Goal: Task Accomplishment & Management: Use online tool/utility

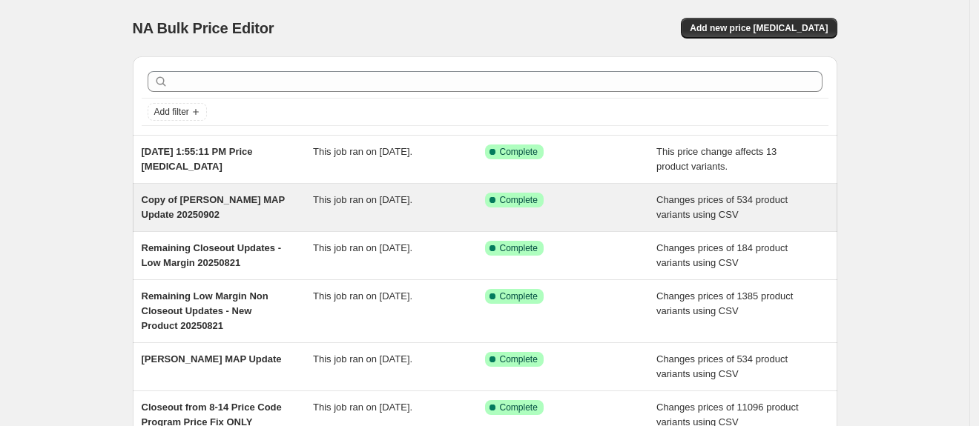
click at [526, 208] on div "Success Complete Complete" at bounding box center [571, 208] width 172 height 30
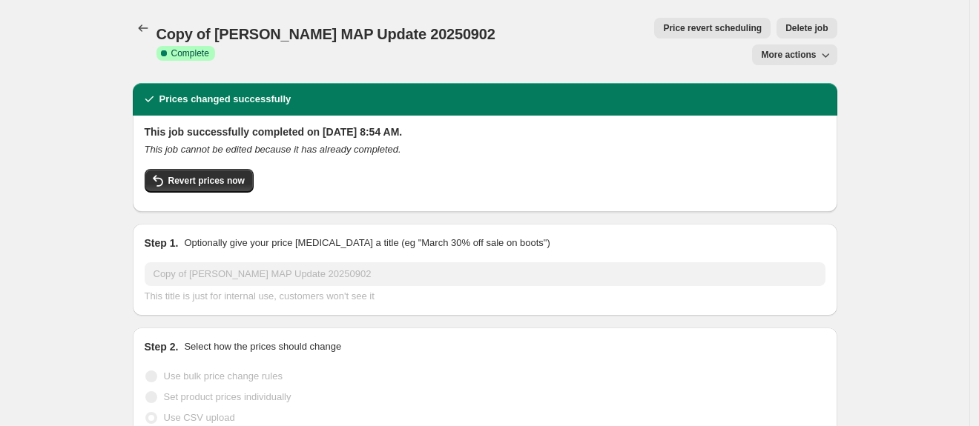
click at [830, 47] on icon "button" at bounding box center [825, 54] width 15 height 15
click at [818, 59] on span "Copy to new job" at bounding box center [798, 58] width 69 height 11
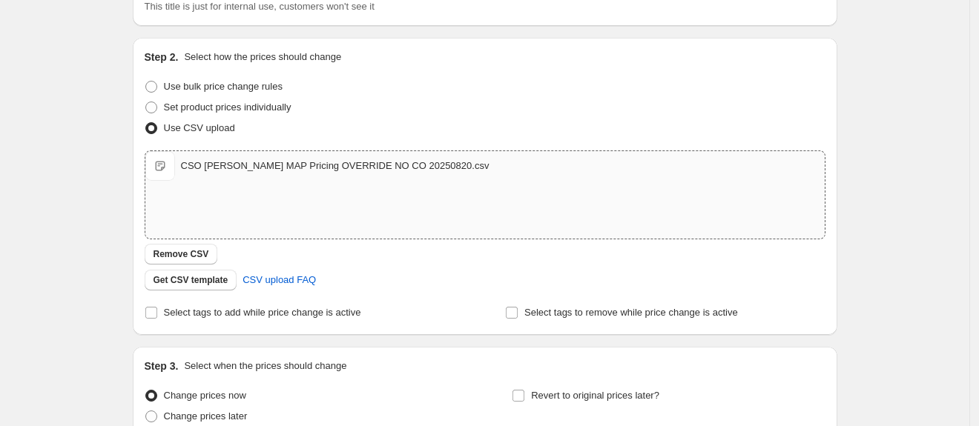
scroll to position [155, 0]
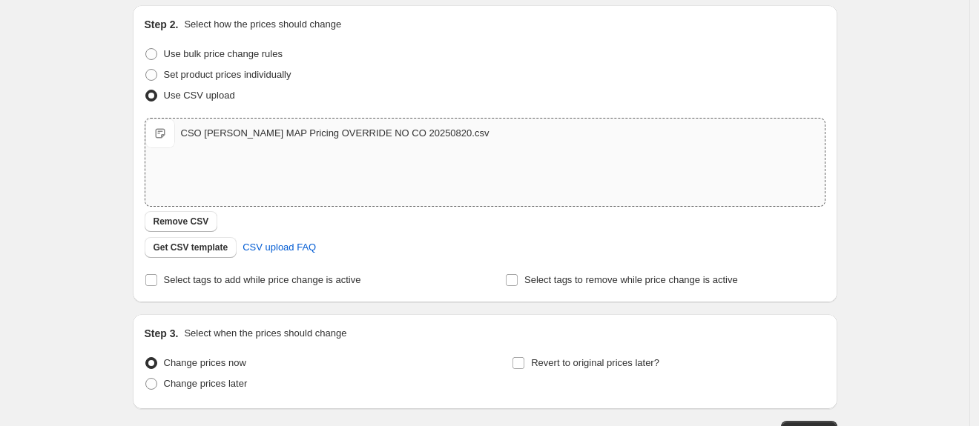
click at [317, 135] on div "CSO [PERSON_NAME] MAP Pricing OVERRIDE NO CO 20250820.csv" at bounding box center [335, 133] width 308 height 15
click at [311, 140] on div "CSO [PERSON_NAME] MAP Pricing OVERRIDE NO CO 20250820.csv CSO [PERSON_NAME] MAP…" at bounding box center [484, 134] width 679 height 30
type input "C:\fakepath\CSO [PERSON_NAME] MAP Pricing OVERRIDE NO CO 20250820.csv"
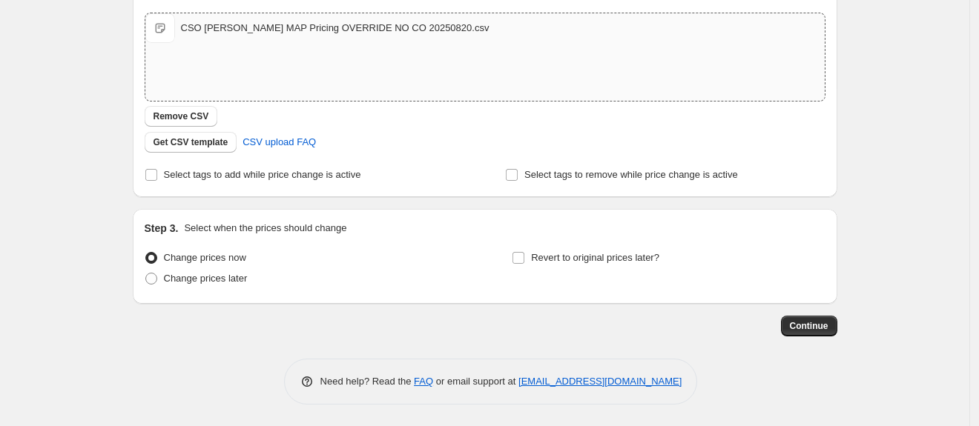
scroll to position [0, 0]
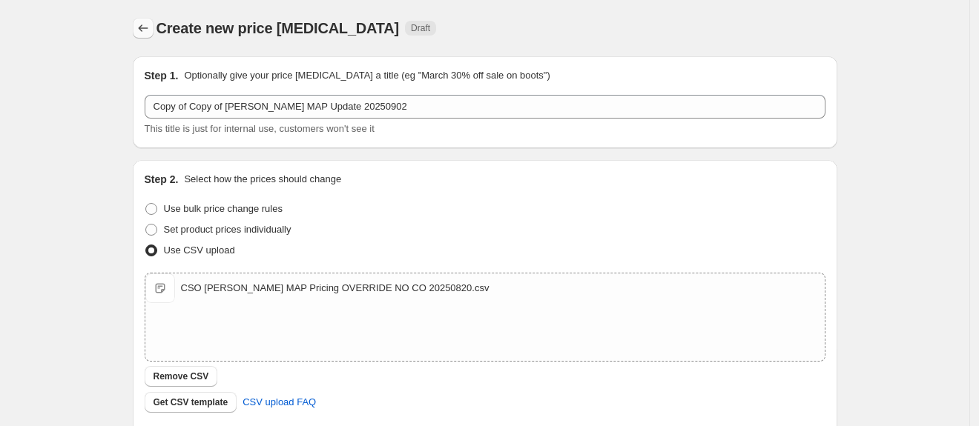
click at [139, 30] on icon "Price change jobs" at bounding box center [143, 28] width 15 height 15
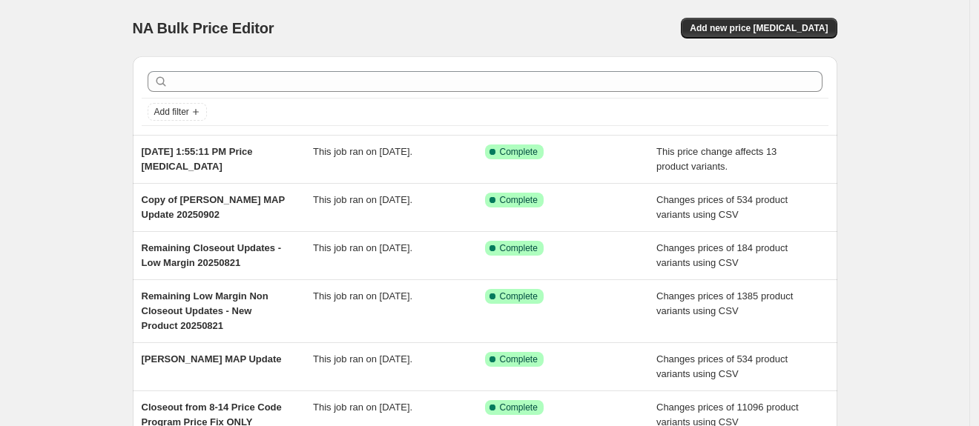
click at [761, 7] on div "NA Bulk Price Editor. This page is ready NA Bulk Price Editor Add new price [ME…" at bounding box center [485, 28] width 704 height 56
click at [752, 21] on button "Add new price [MEDICAL_DATA]" at bounding box center [759, 28] width 156 height 21
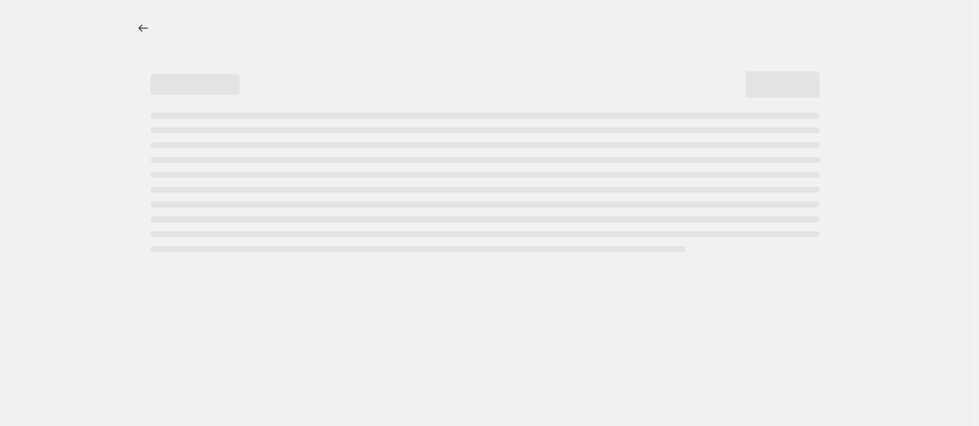
select select "percentage"
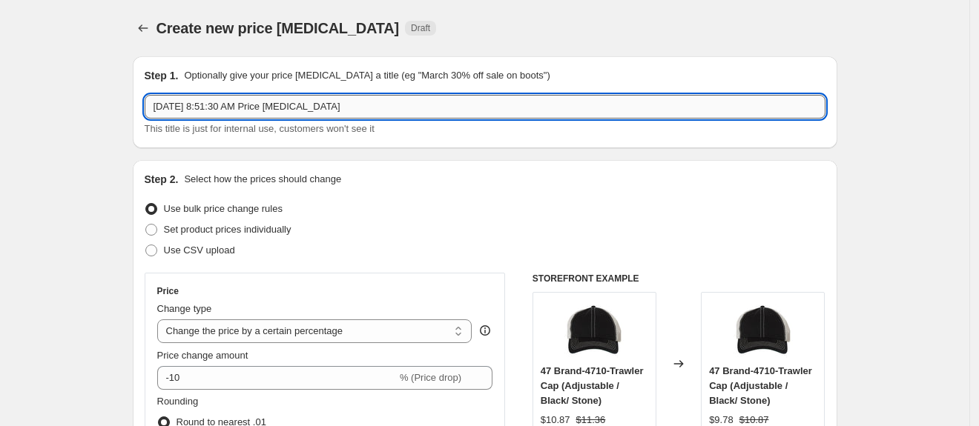
click at [394, 105] on input "[DATE] 8:51:30 AM Price [MEDICAL_DATA]" at bounding box center [485, 107] width 681 height 24
type input "M"
type input "[PERSON_NAME] MAP Price Update 20250909"
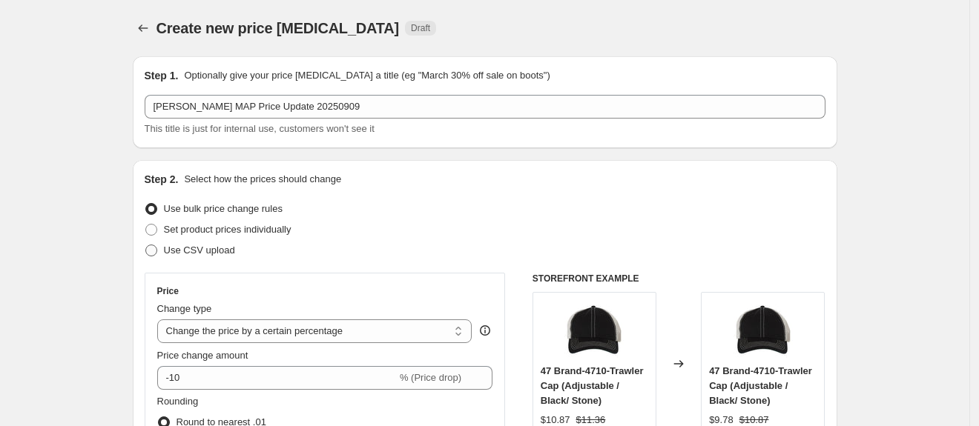
click at [157, 248] on span at bounding box center [151, 251] width 12 height 12
click at [146, 245] on input "Use CSV upload" at bounding box center [145, 245] width 1 height 1
radio input "true"
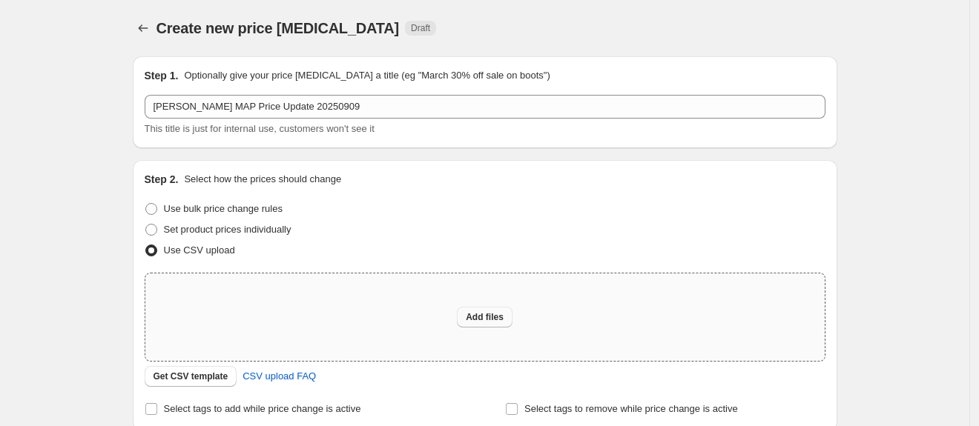
click at [486, 313] on span "Add files" at bounding box center [485, 317] width 38 height 12
type input "C:\fakepath\20250909 [PERSON_NAME] MAP Weekly Update.csv"
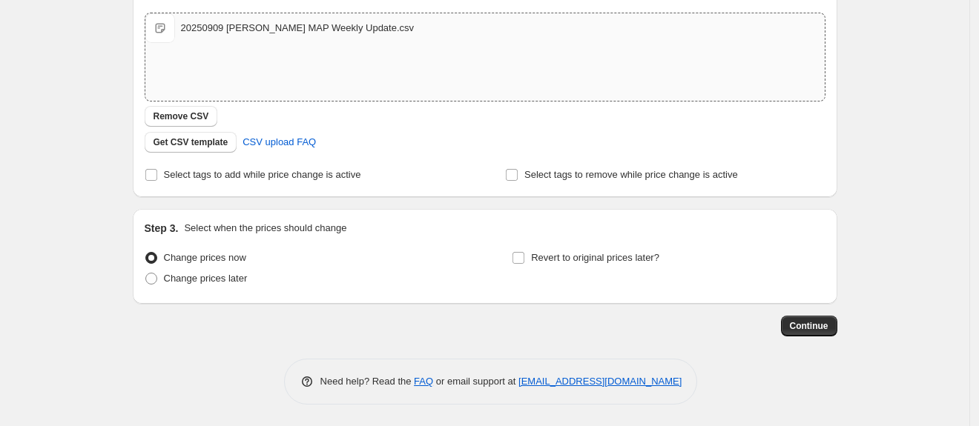
scroll to position [259, 0]
click at [801, 323] on span "Continue" at bounding box center [809, 327] width 39 height 12
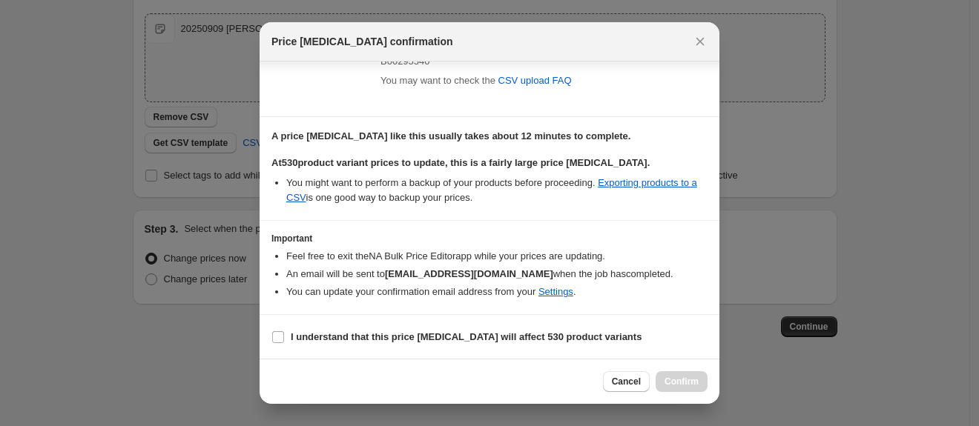
scroll to position [114, 0]
click at [282, 336] on input "I understand that this price [MEDICAL_DATA] will affect 530 product variants" at bounding box center [278, 338] width 12 height 12
checkbox input "true"
click at [683, 382] on span "Confirm" at bounding box center [681, 382] width 34 height 12
